Goal: Transaction & Acquisition: Subscribe to service/newsletter

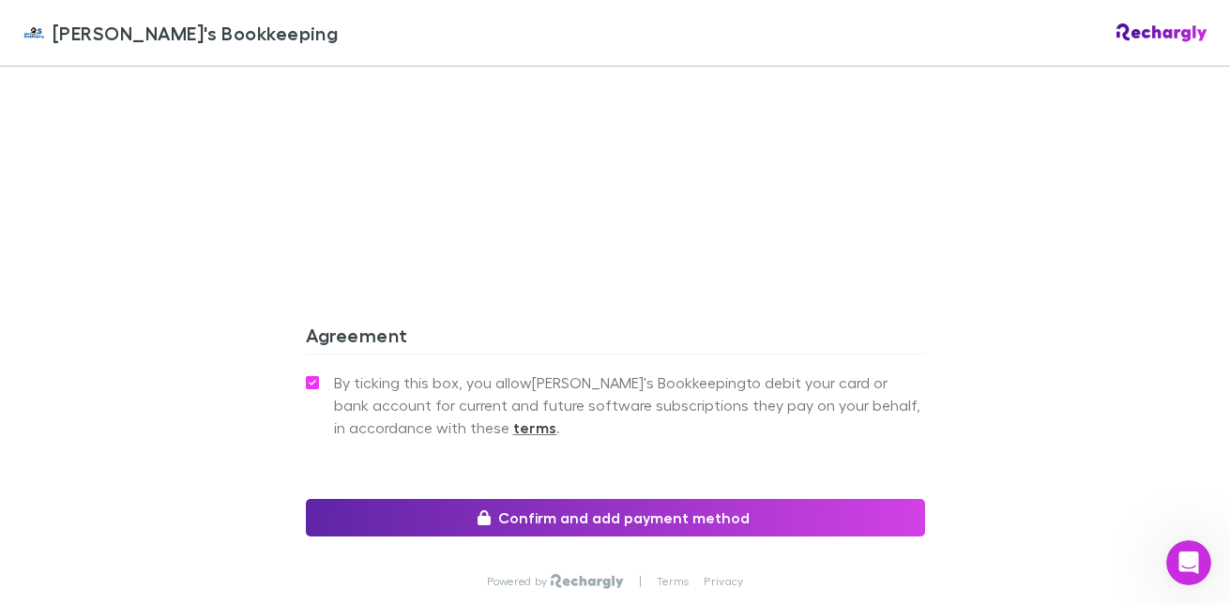
scroll to position [1821, 0]
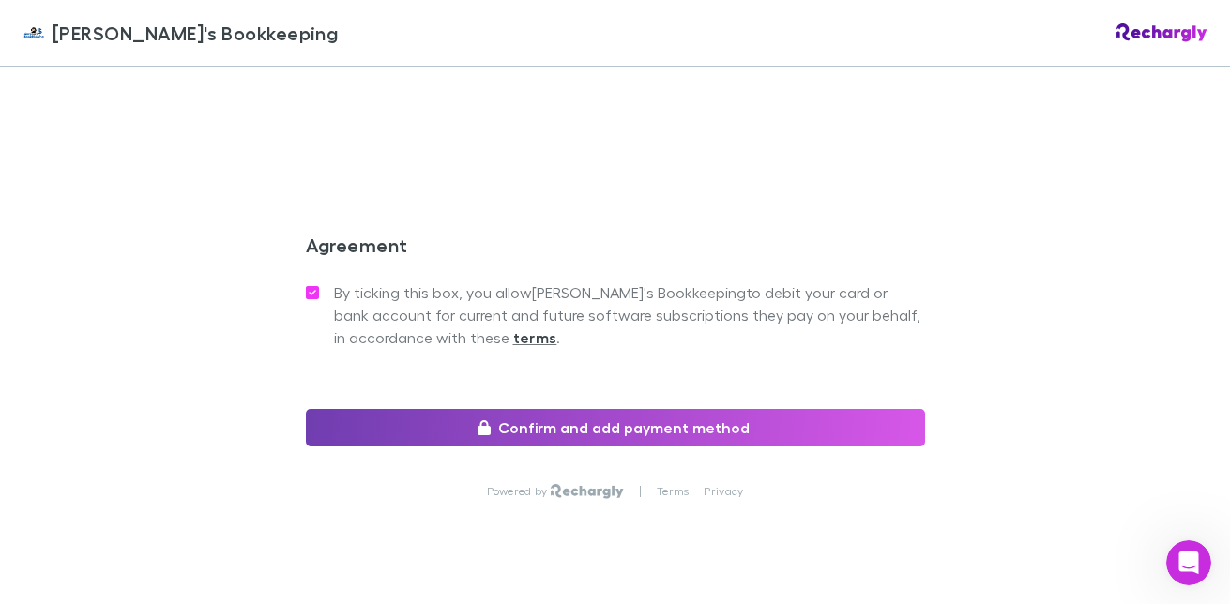
click at [567, 409] on button "Confirm and add payment method" at bounding box center [615, 428] width 619 height 38
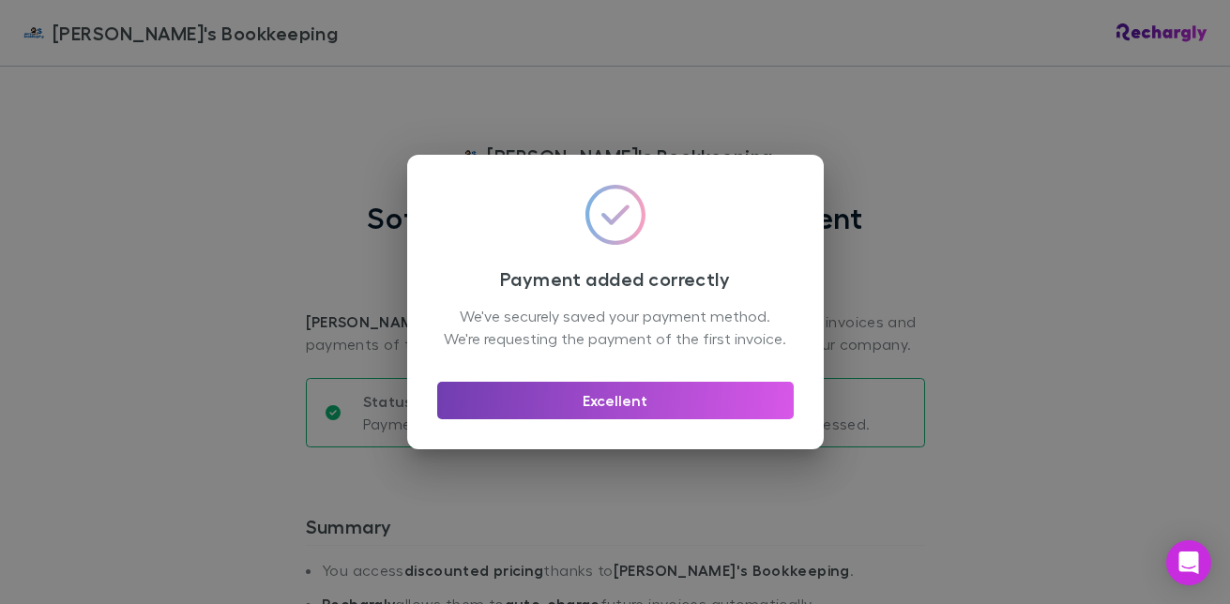
click at [610, 411] on button "Excellent" at bounding box center [615, 401] width 356 height 38
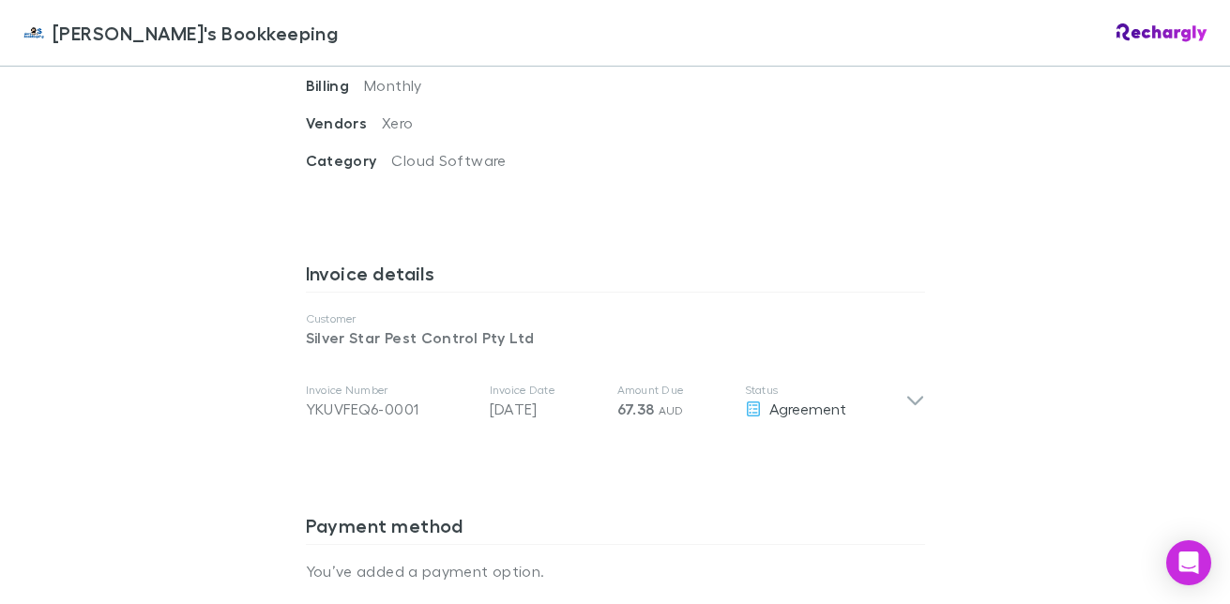
scroll to position [938, 0]
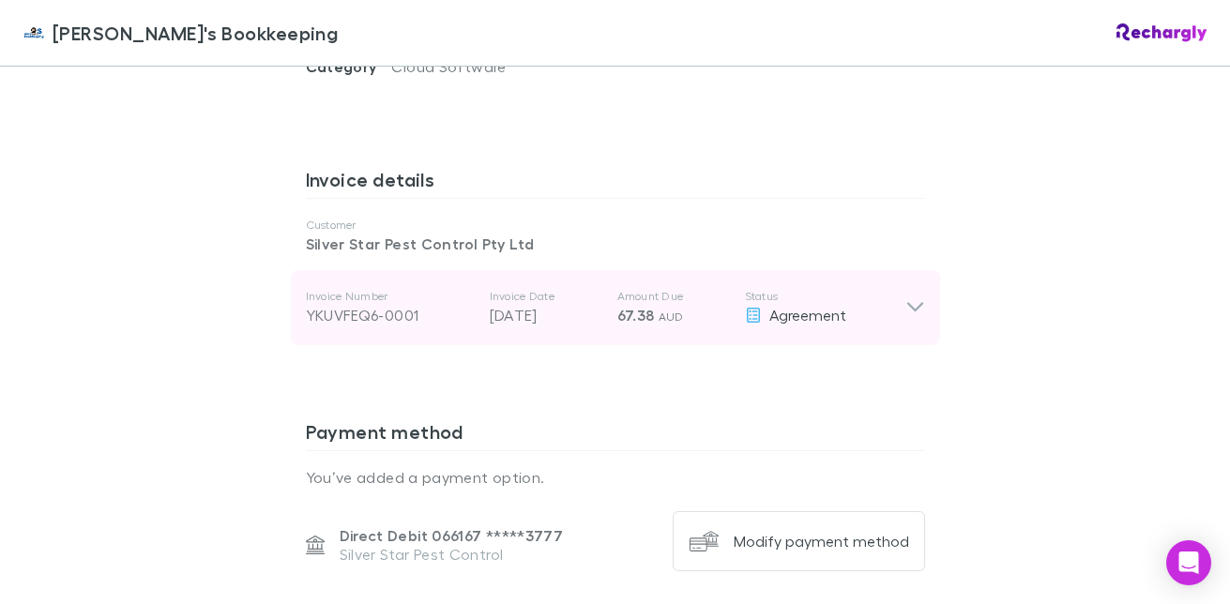
click at [905, 296] on icon at bounding box center [915, 307] width 20 height 23
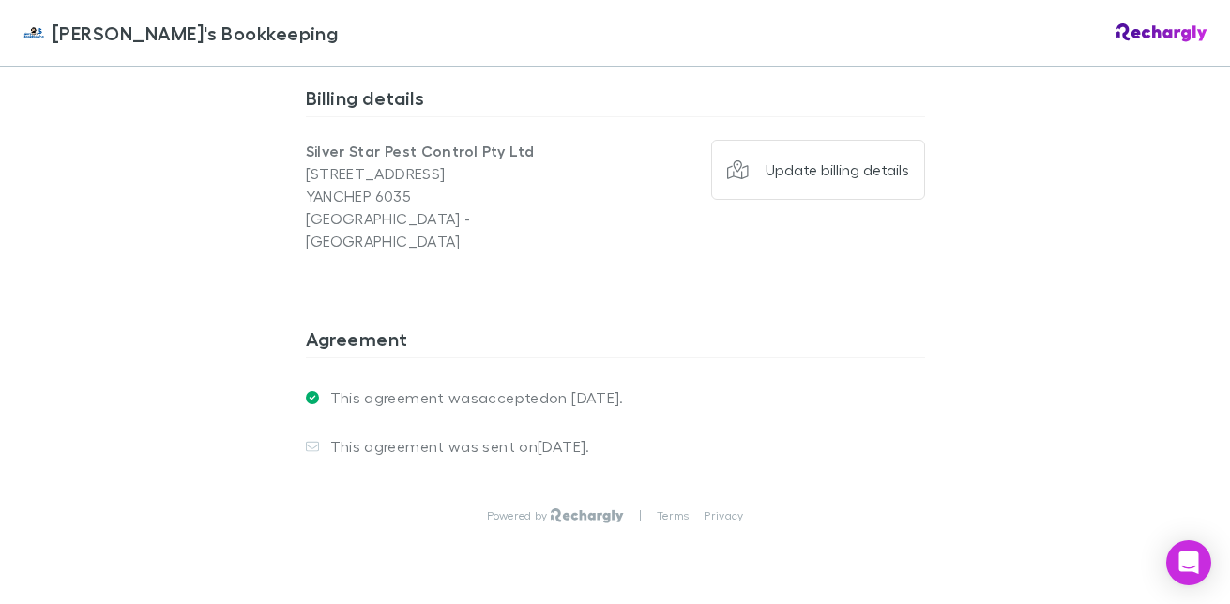
scroll to position [1836, 0]
